Goal: Obtain resource: Download file/media

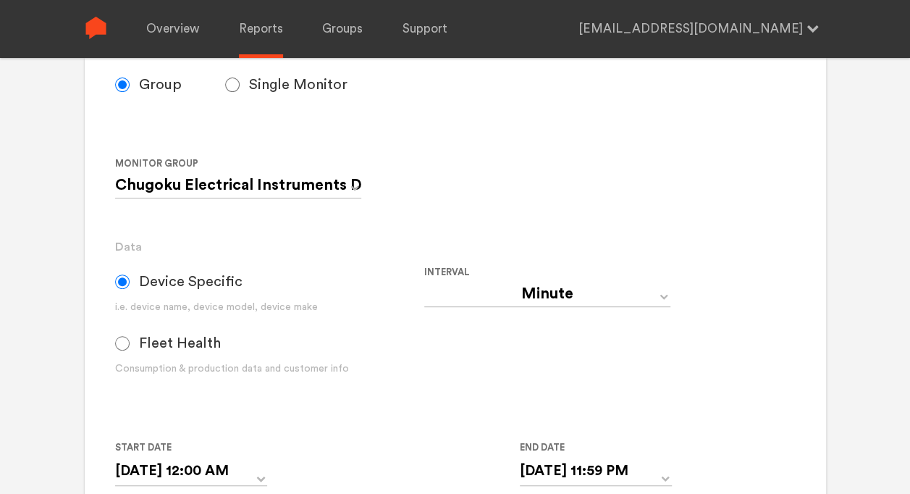
scroll to position [434, 0]
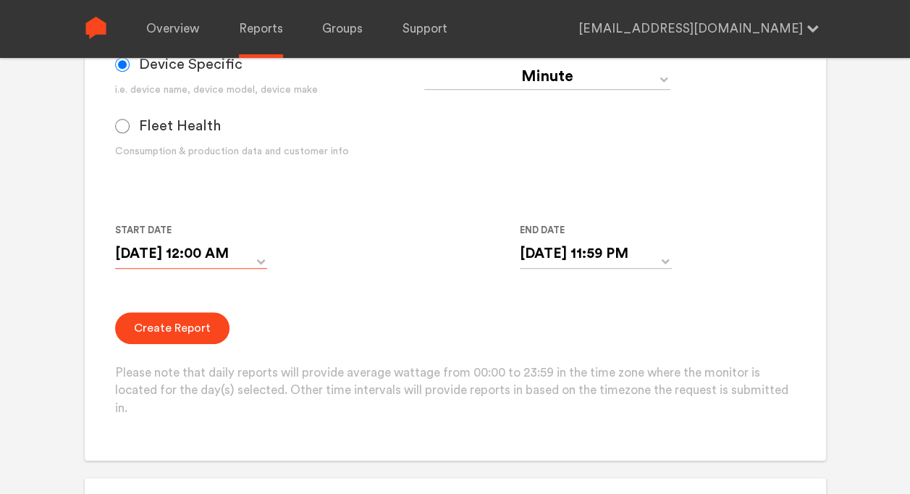
click at [255, 254] on input "[DATE] 12:00 AM" at bounding box center [191, 254] width 152 height 30
click at [355, 227] on div "Start Date [DATE] 12:00 AM 10/09/2025 ▲ 12 ▼ : ▲ 00 ▼ ▲ AM ▼ End Date [DATE] 11…" at bounding box center [424, 254] width 618 height 66
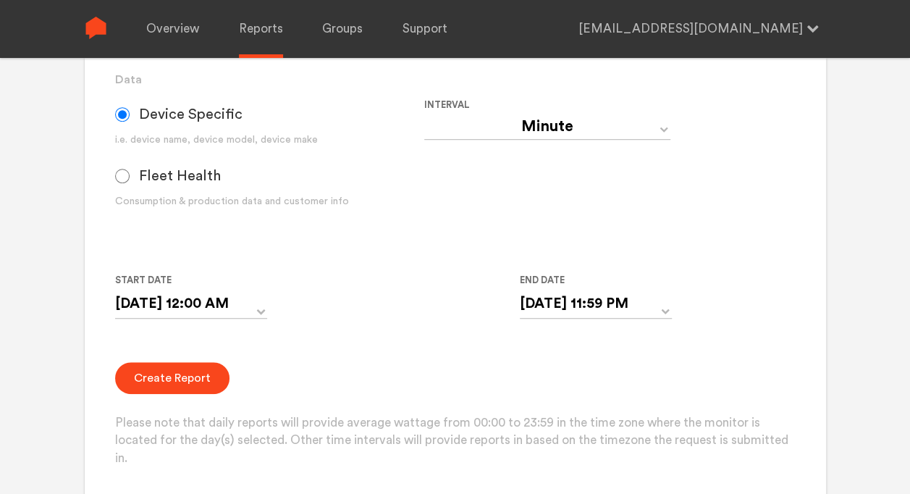
scroll to position [362, 0]
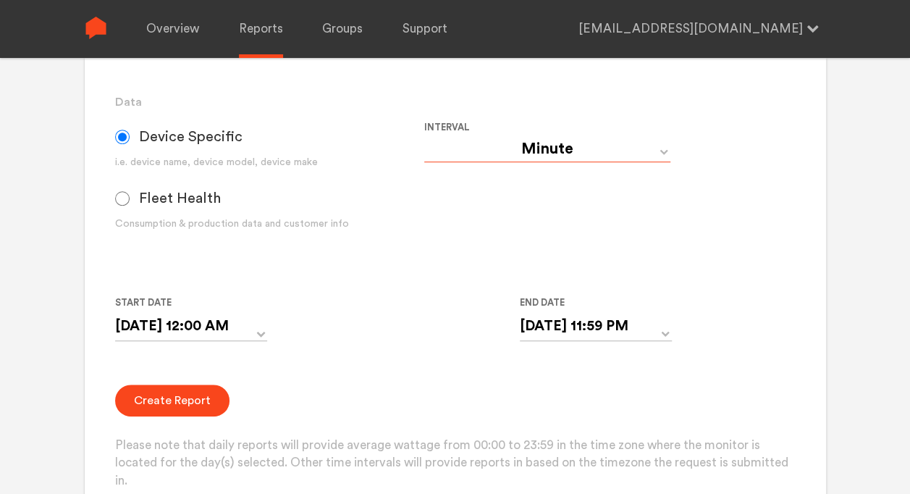
click at [614, 145] on select "Day Year Month Week Hour 30 Minute 15 Minute 5 Minute Minute" at bounding box center [547, 149] width 246 height 26
select select "Day"
click at [424, 136] on select "Day Year Month Week Hour 30 Minute 15 Minute 5 Minute Minute" at bounding box center [547, 149] width 246 height 26
type input "[DATE]"
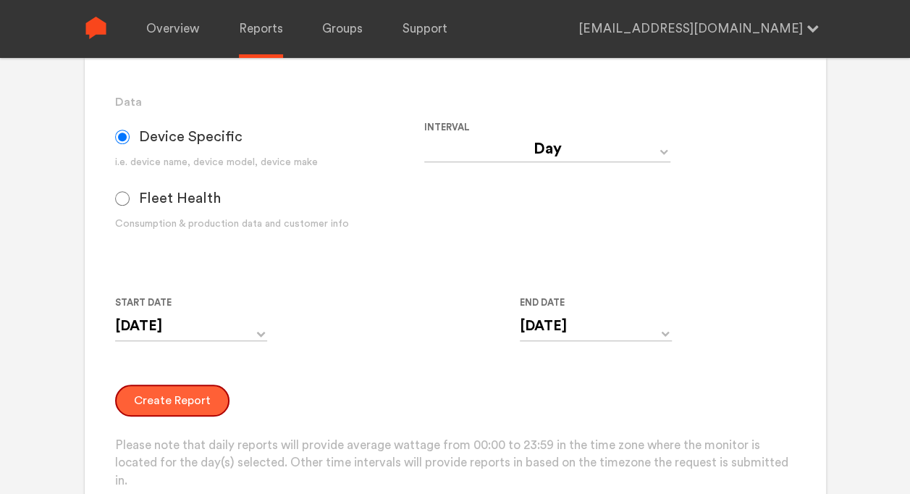
click at [158, 398] on button "Create Report" at bounding box center [172, 400] width 114 height 32
click at [187, 410] on button "Create Report" at bounding box center [172, 400] width 114 height 32
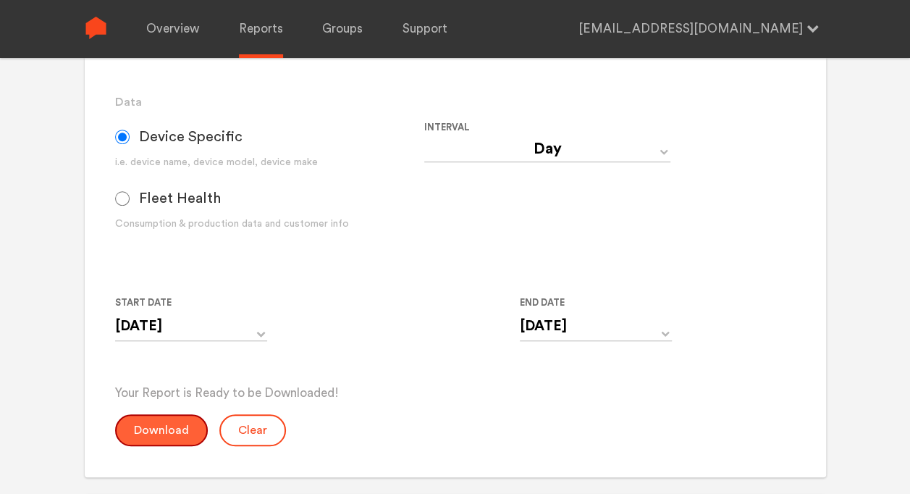
click at [172, 433] on button "Download" at bounding box center [161, 430] width 93 height 32
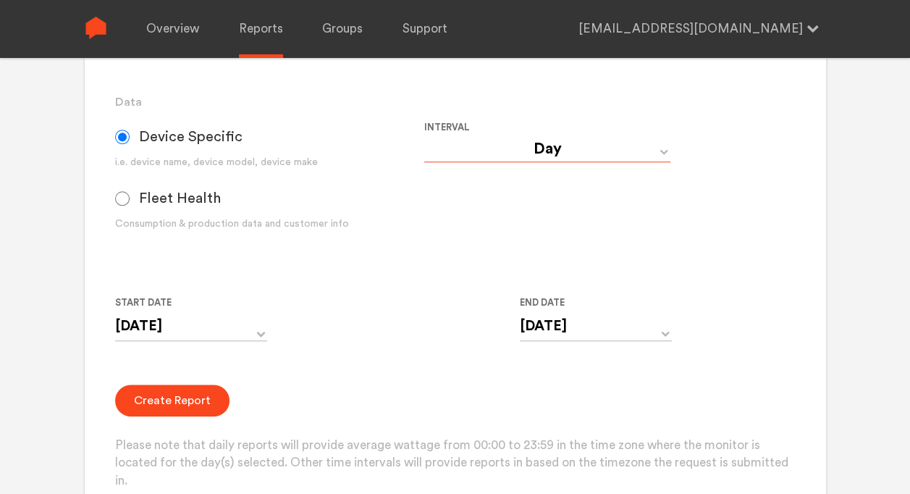
click at [554, 140] on select "Day Year Month Week Hour 30 Minute 15 Minute 5 Minute Minute" at bounding box center [547, 149] width 246 height 26
select select "Minute"
click at [424, 136] on select "Day Year Month Week Hour 30 Minute 15 Minute 5 Minute Minute" at bounding box center [547, 149] width 246 height 26
type input "[DATE] 12:00 AM"
type input "[DATE] 11:59 PM"
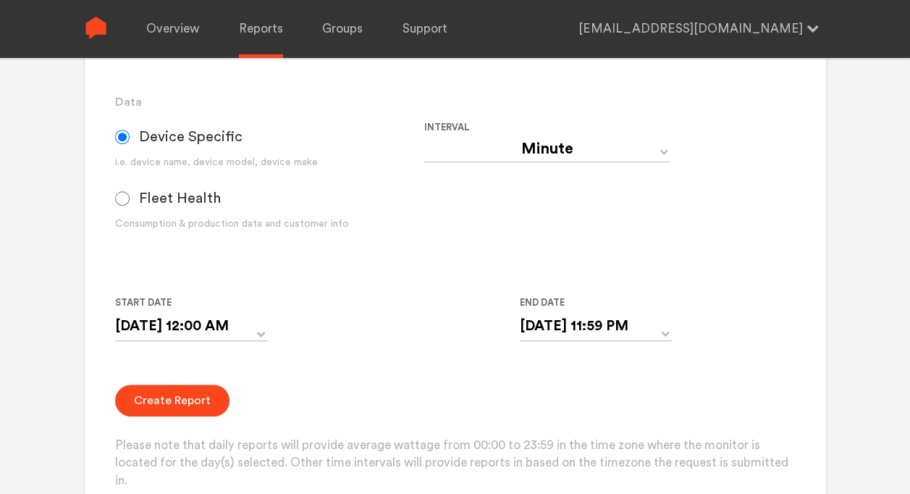
click at [408, 379] on form "Group Single Monitor Monitor Group Chugoku Electrical Instruments Default Group…" at bounding box center [455, 206] width 680 height 568
click at [198, 399] on button "Create Report" at bounding box center [172, 400] width 114 height 32
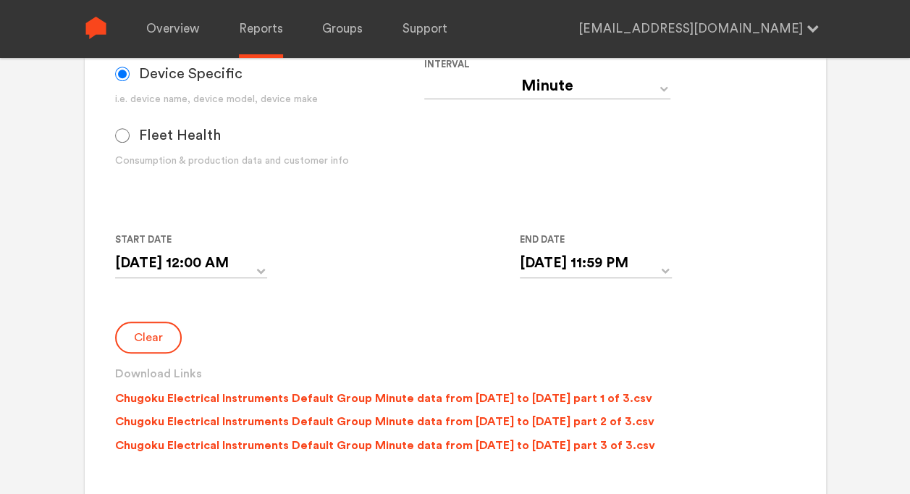
scroll to position [579, 0]
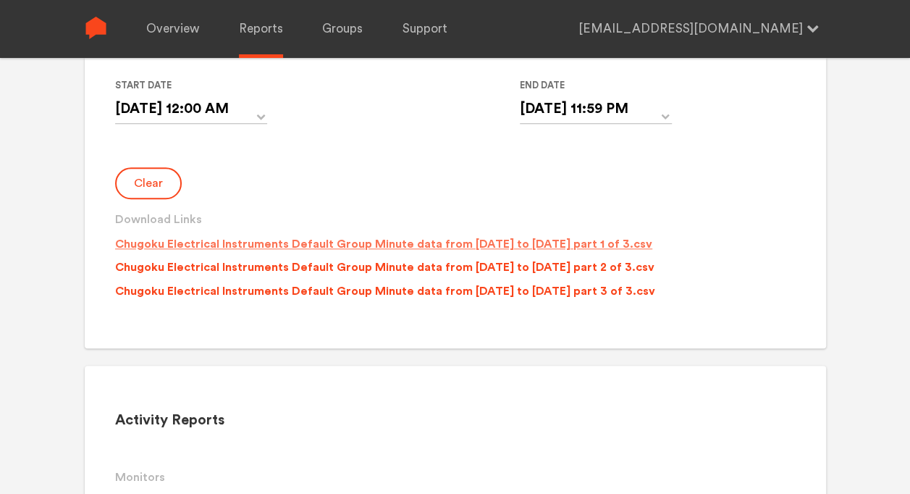
click at [408, 245] on p "Chugoku Electrical Instruments Default Group Minute data from [DATE] to [DATE] …" at bounding box center [383, 243] width 537 height 17
click at [531, 266] on p "Chugoku Electrical Instruments Default Group Minute data from [DATE] to [DATE] …" at bounding box center [384, 266] width 539 height 17
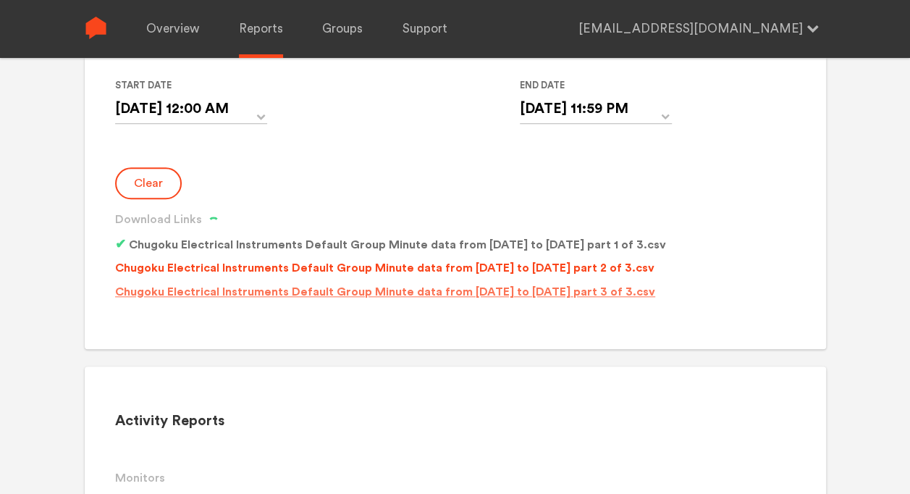
click at [528, 292] on p "Chugoku Electrical Instruments Default Group Minute data from [DATE] to [DATE] …" at bounding box center [385, 291] width 540 height 17
click at [534, 263] on p "Chugoku Electrical Instruments Default Group Minute data from [DATE] to [DATE] …" at bounding box center [384, 267] width 539 height 17
click at [526, 292] on p "Chugoku Electrical Instruments Default Group Minute data from [DATE] to [DATE] …" at bounding box center [385, 291] width 540 height 17
click at [526, 271] on p "Chugoku Electrical Instruments Default Group Minute data from [DATE] to [DATE] …" at bounding box center [384, 267] width 539 height 17
click at [517, 290] on p "Chugoku Electrical Instruments Default Group Minute data from [DATE] to [DATE] …" at bounding box center [385, 291] width 540 height 17
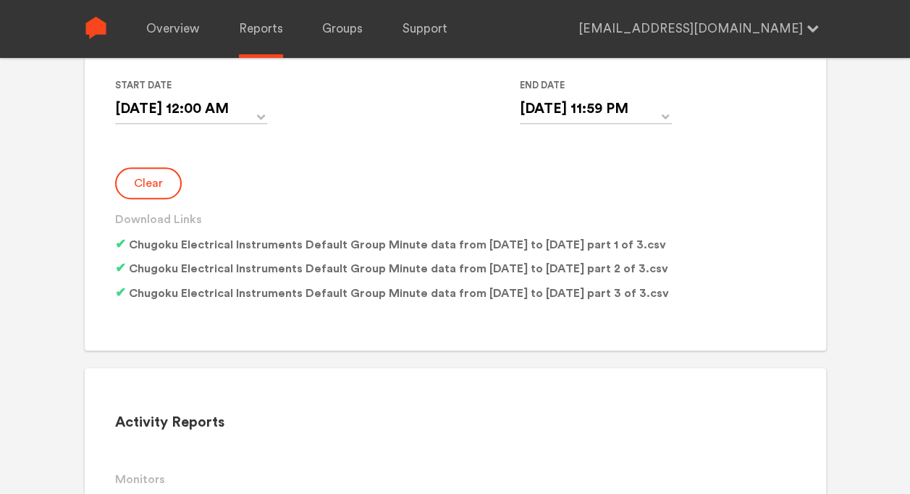
click at [261, 174] on div "Clear Download Links Chugoku Electrical Instruments Default Group Minute data f…" at bounding box center [455, 237] width 680 height 140
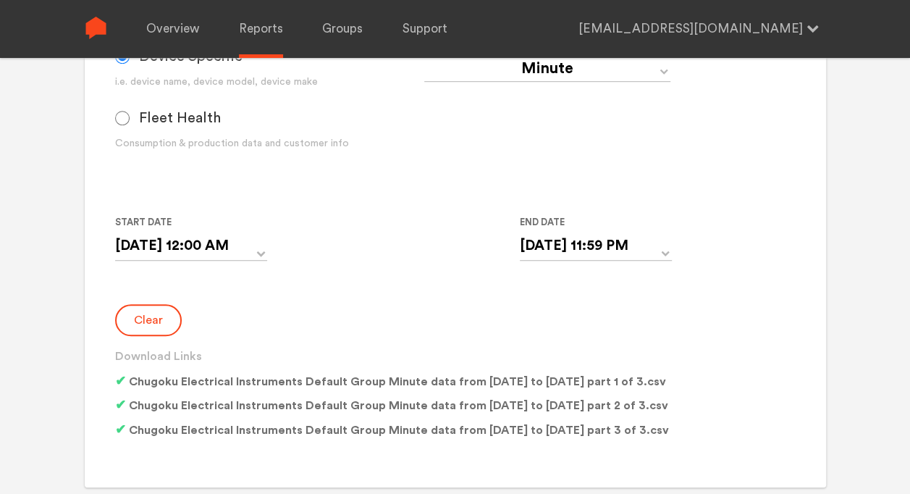
scroll to position [507, 0]
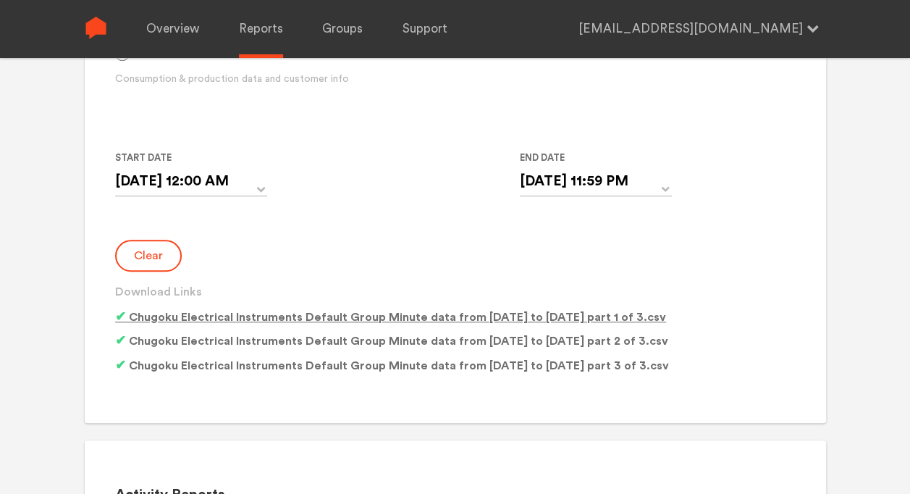
click at [387, 316] on p "Chugoku Electrical Instruments Default Group Minute data from [DATE] to [DATE] …" at bounding box center [390, 317] width 551 height 18
